Goal: Information Seeking & Learning: Learn about a topic

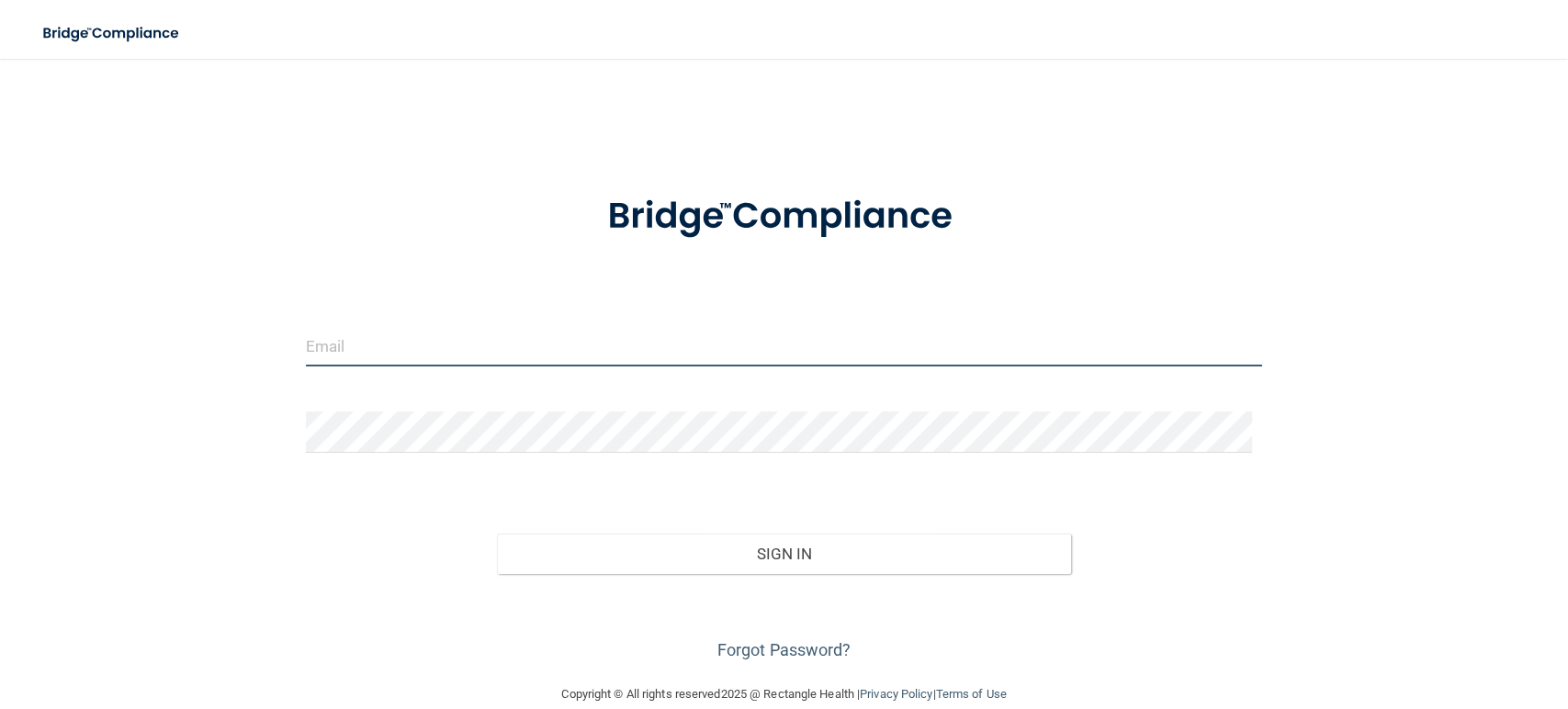
click at [552, 350] on input "email" at bounding box center [784, 346] width 956 height 41
type input "[EMAIL_ADDRESS][DOMAIN_NAME]"
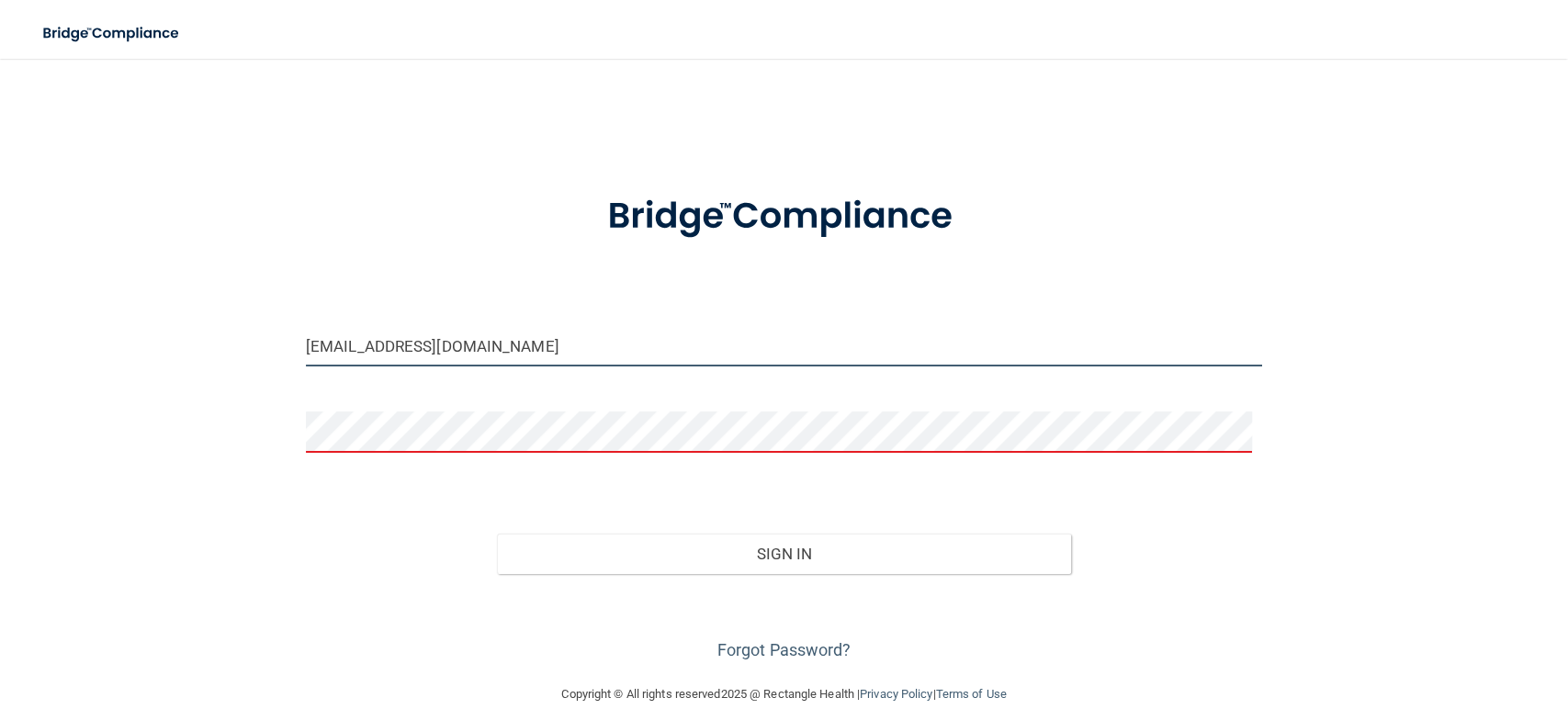
click at [507, 337] on input "[EMAIL_ADDRESS][DOMAIN_NAME]" at bounding box center [784, 346] width 956 height 41
drag, startPoint x: 536, startPoint y: 346, endPoint x: 163, endPoint y: 347, distance: 373.0
click at [163, 347] on div "[EMAIL_ADDRESS][DOMAIN_NAME] Invalid email/password. You don't have permission …" at bounding box center [784, 370] width 1495 height 587
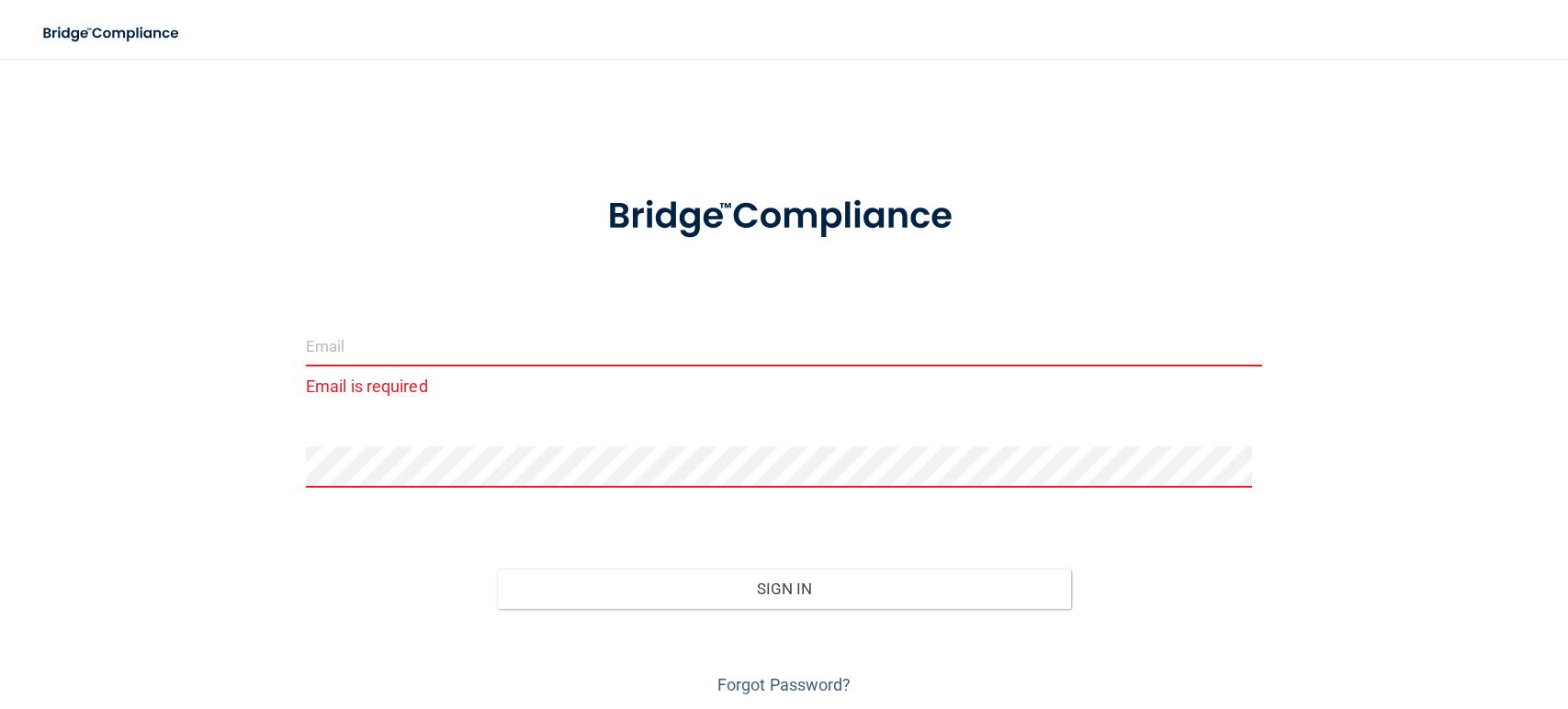
click at [396, 344] on input "email" at bounding box center [784, 346] width 956 height 41
type input "[EMAIL_ADDRESS][DOMAIN_NAME]"
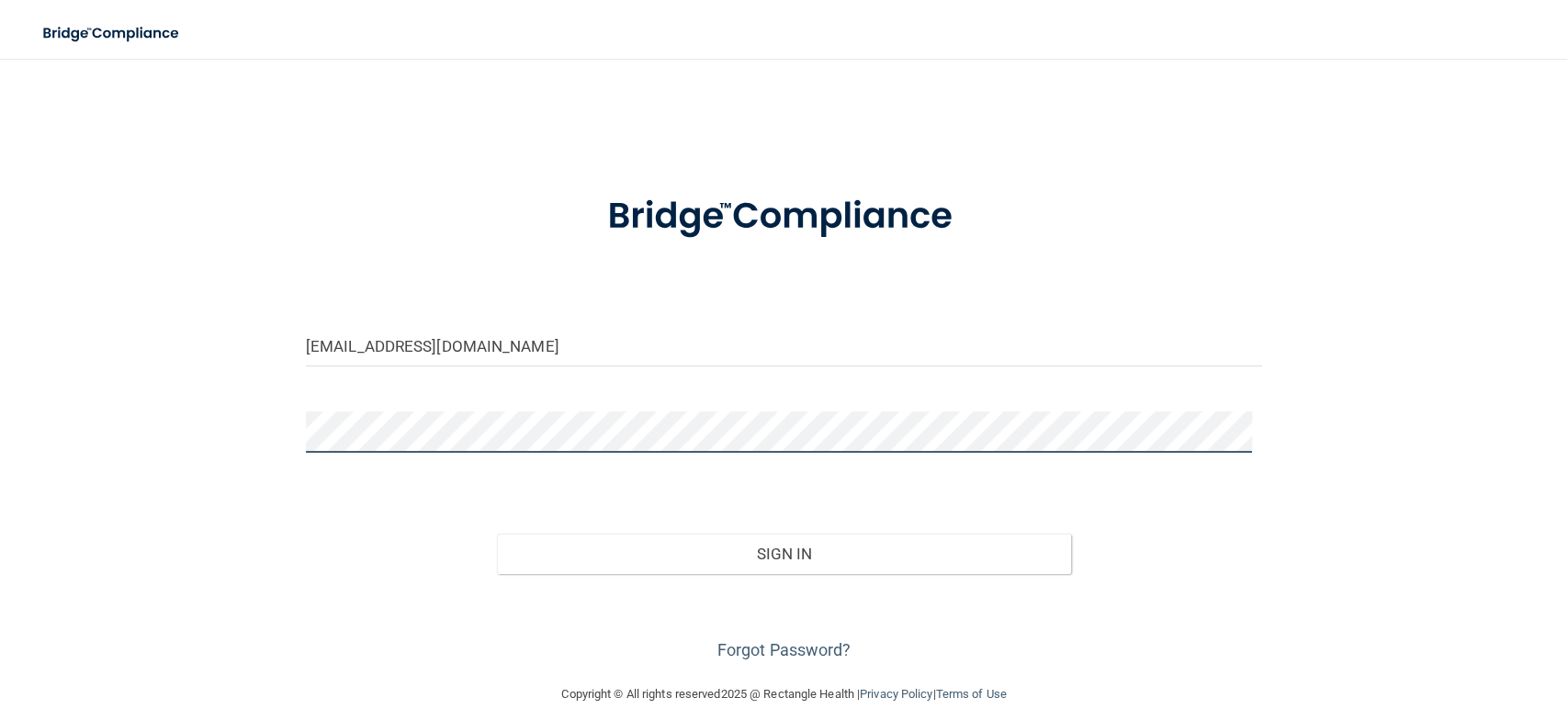
click at [497, 534] on button "Sign In" at bounding box center [784, 553] width 574 height 40
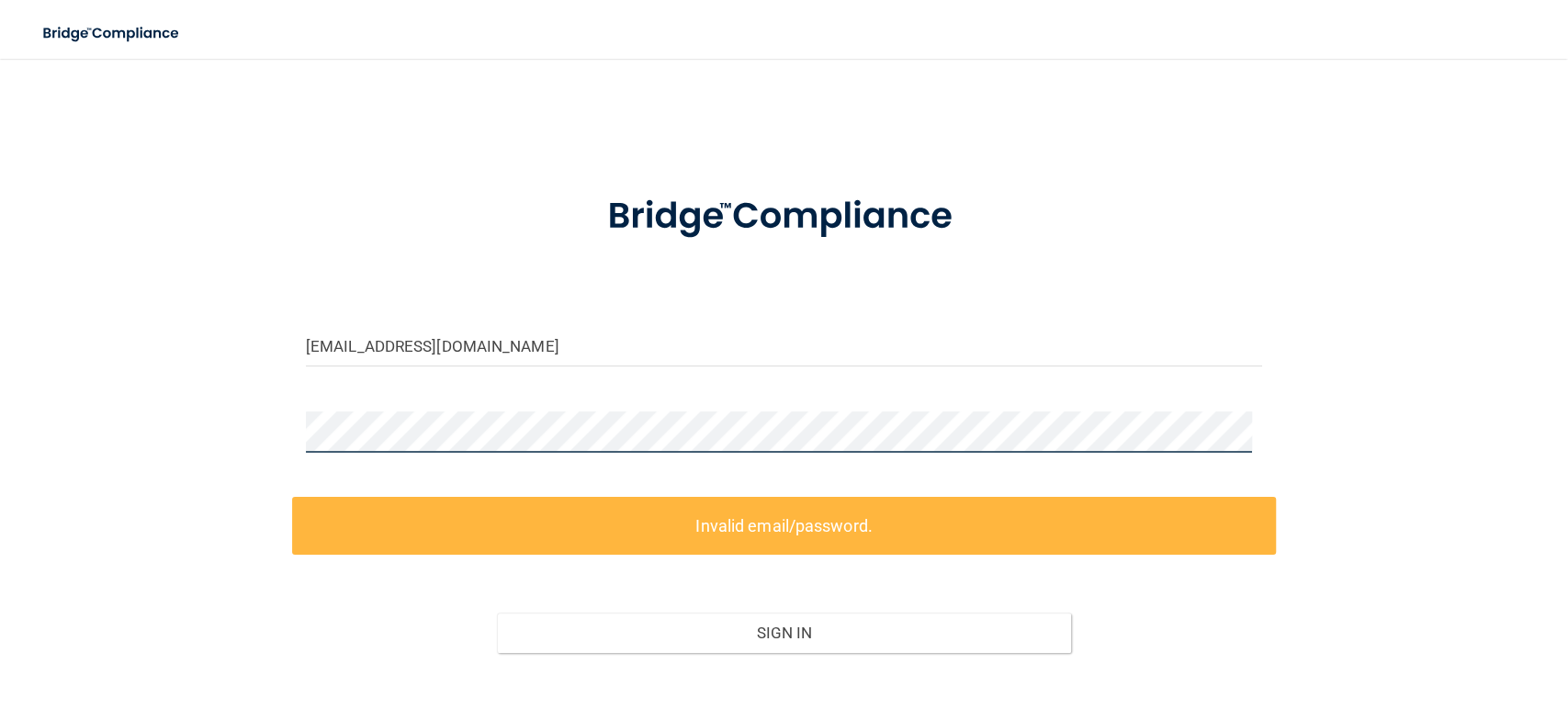
click at [0, 423] on main "[EMAIL_ADDRESS][DOMAIN_NAME] Invalid email/password. You don't have permission …" at bounding box center [784, 383] width 1568 height 650
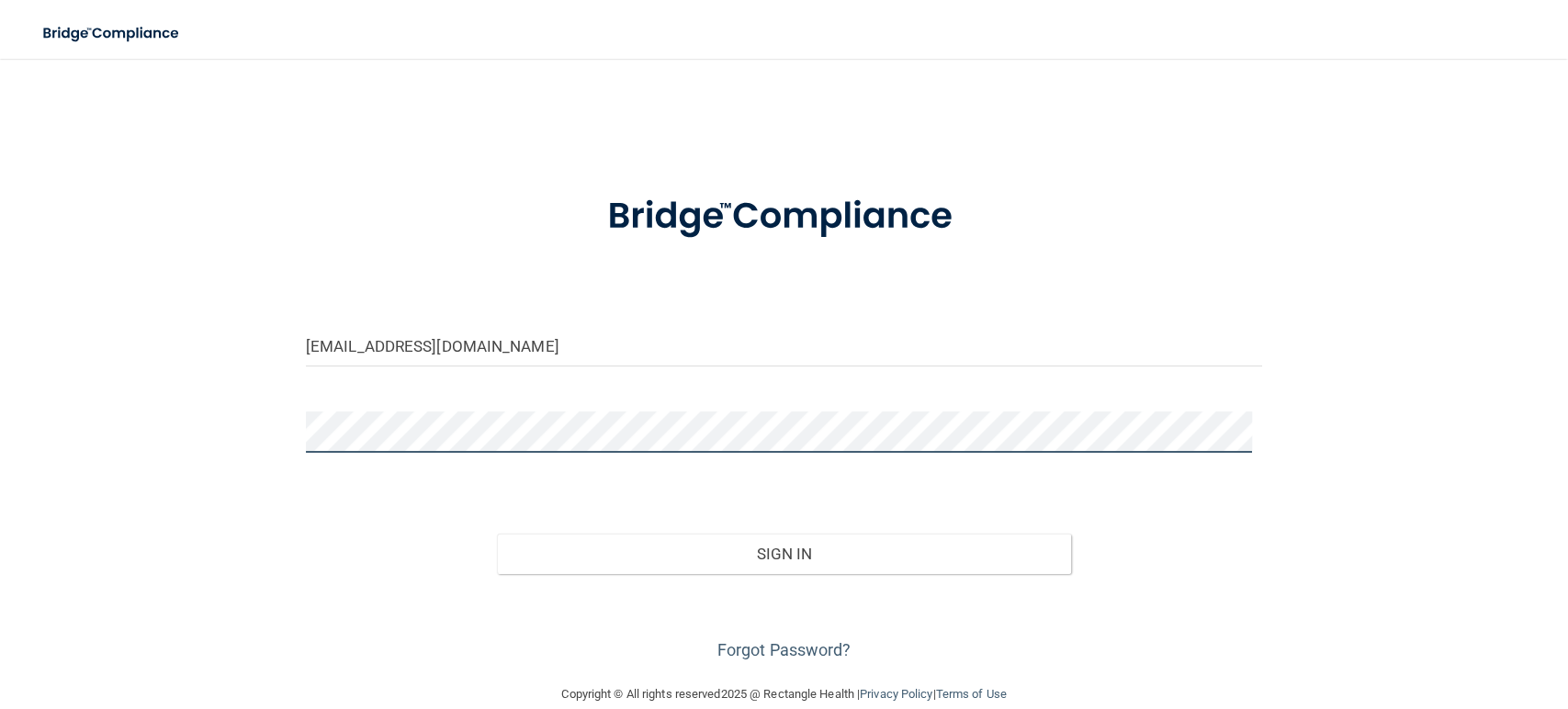
click at [497, 534] on button "Sign In" at bounding box center [784, 553] width 574 height 40
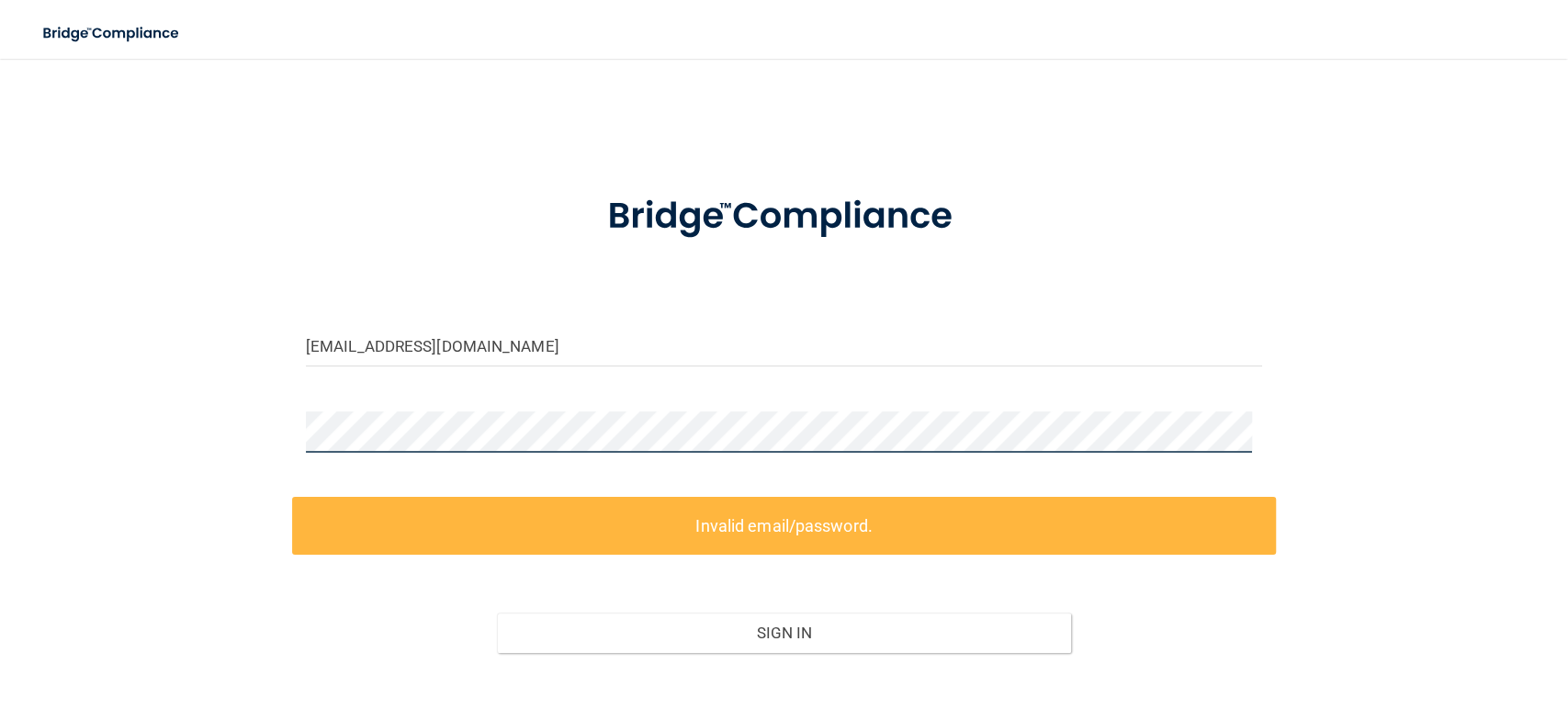
click at [92, 430] on div "[EMAIL_ADDRESS][DOMAIN_NAME] Invalid email/password. You don't have permission …" at bounding box center [784, 410] width 1495 height 666
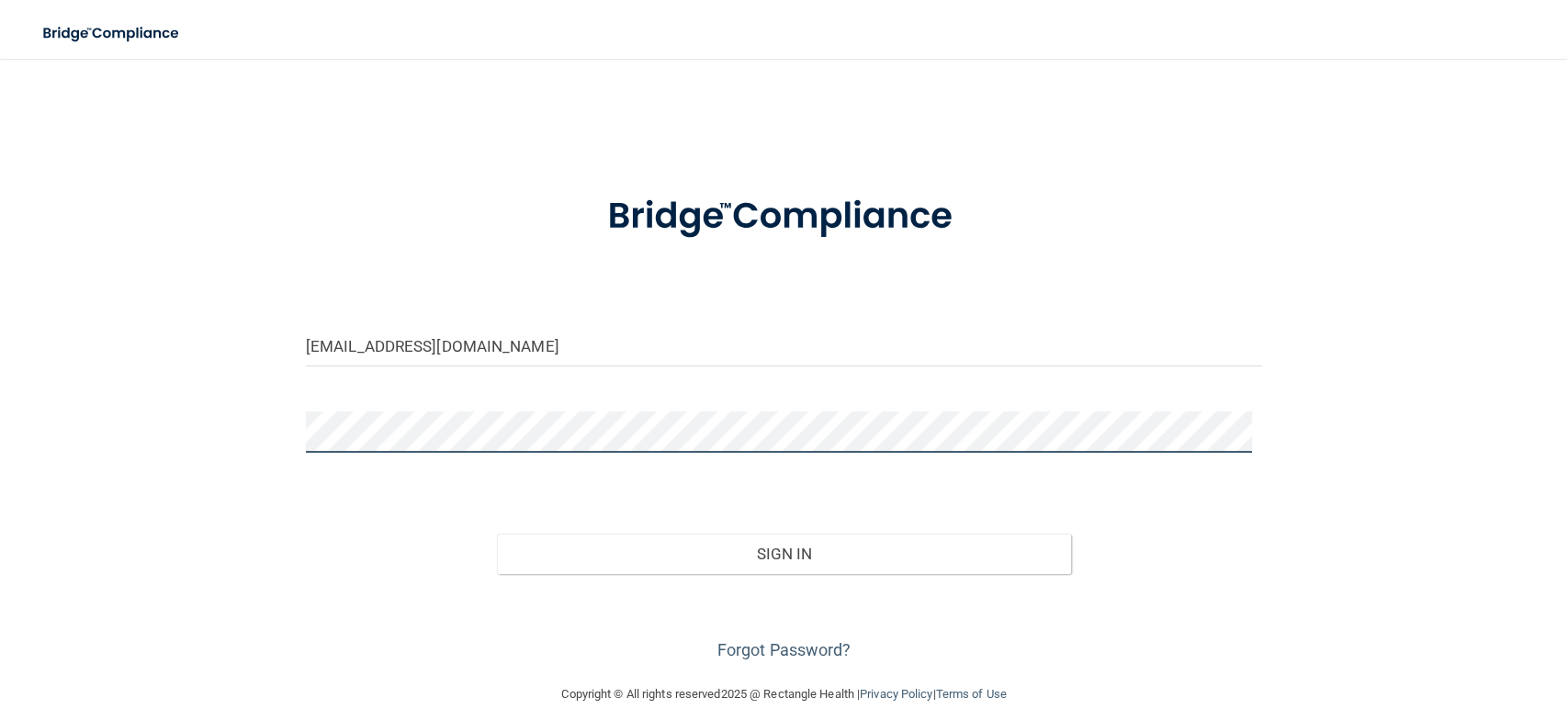
click at [497, 534] on button "Sign In" at bounding box center [784, 553] width 574 height 40
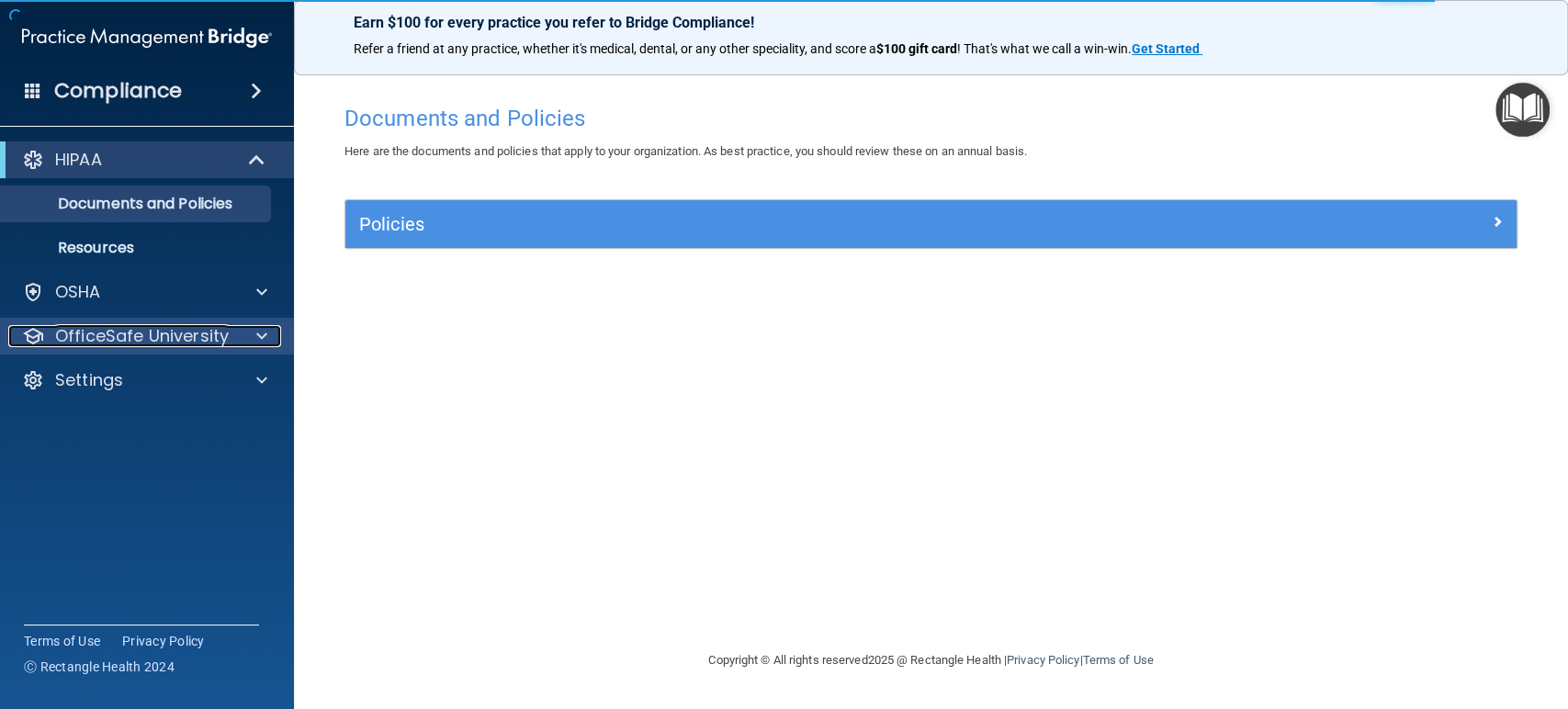
click at [112, 338] on p "OfficeSafe University" at bounding box center [142, 336] width 173 height 22
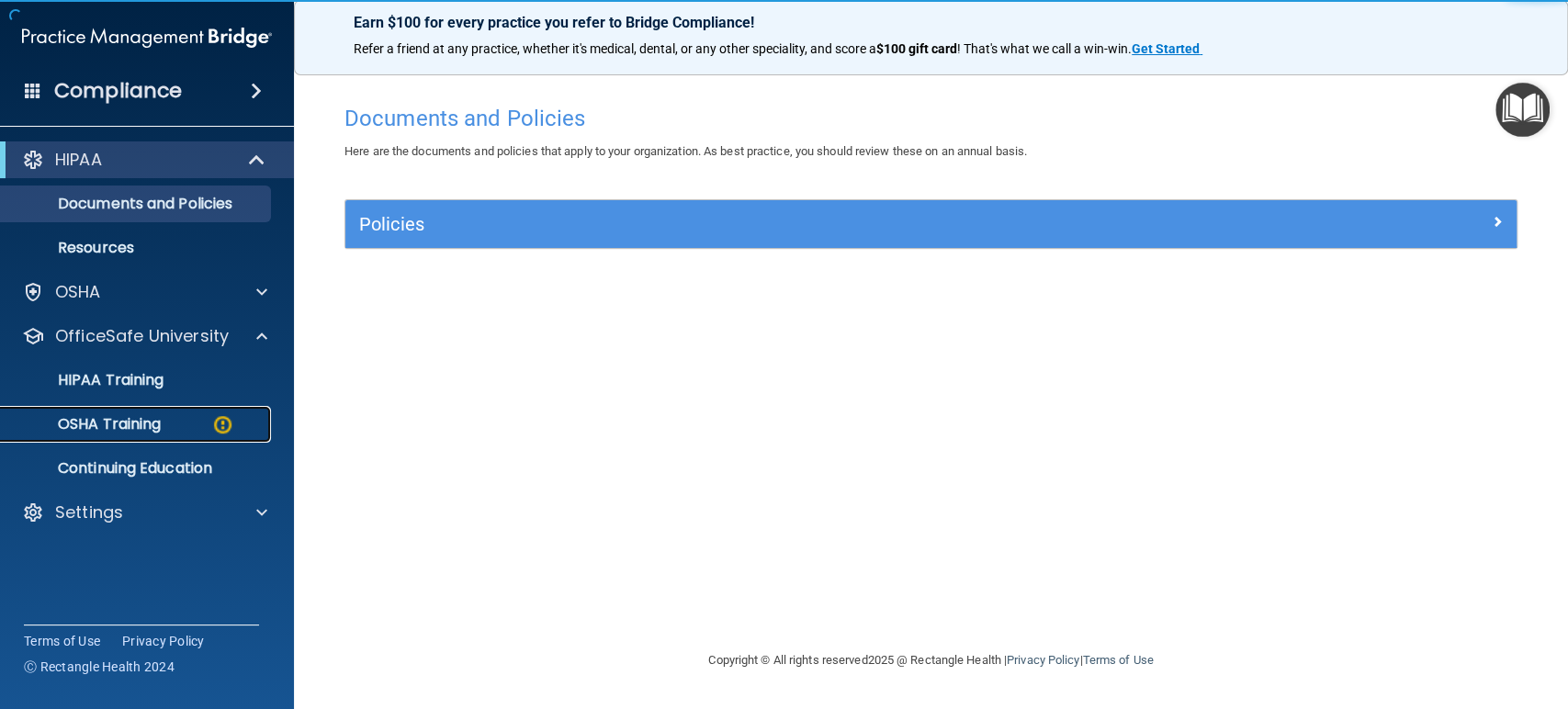
click at [125, 427] on p "OSHA Training" at bounding box center [86, 424] width 149 height 19
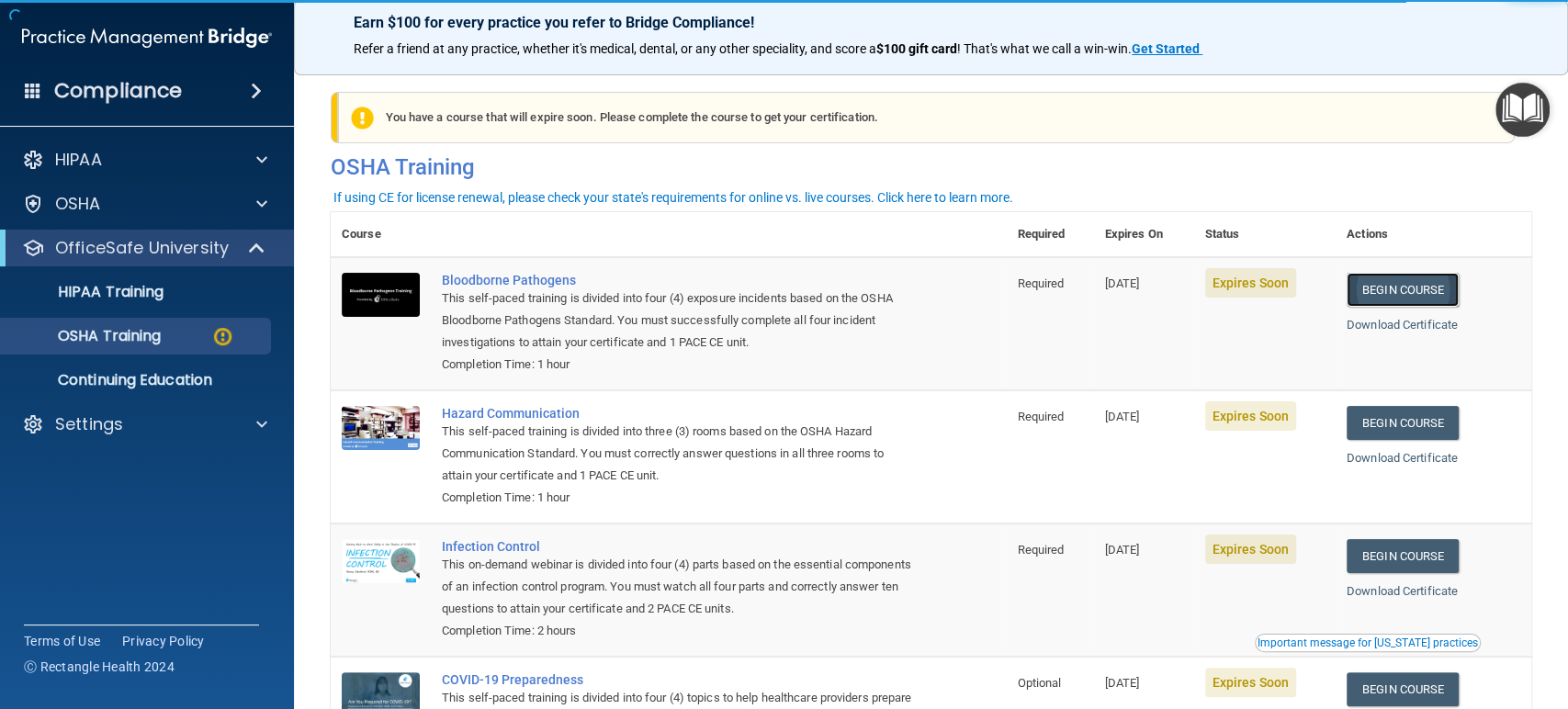
click at [1442, 289] on link "Begin Course" at bounding box center [1402, 289] width 112 height 34
